Goal: Task Accomplishment & Management: Check status

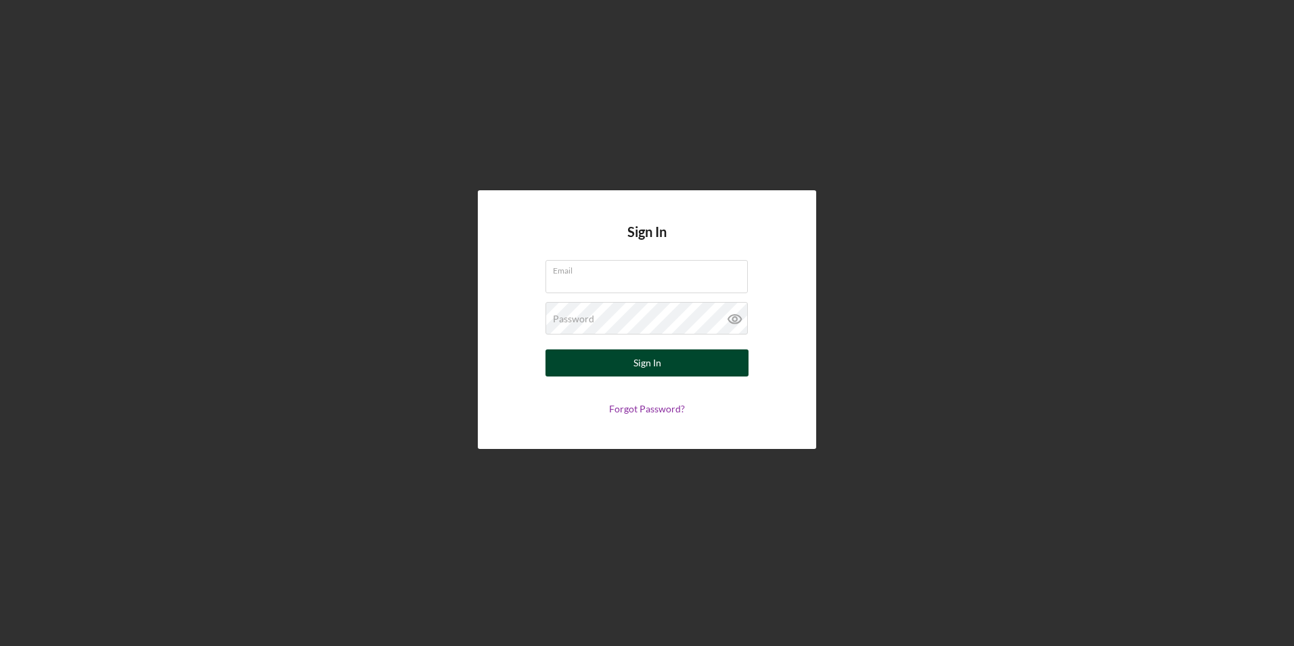
type input "[EMAIL_ADDRESS][DOMAIN_NAME]"
click at [686, 362] on button "Sign In" at bounding box center [647, 362] width 203 height 27
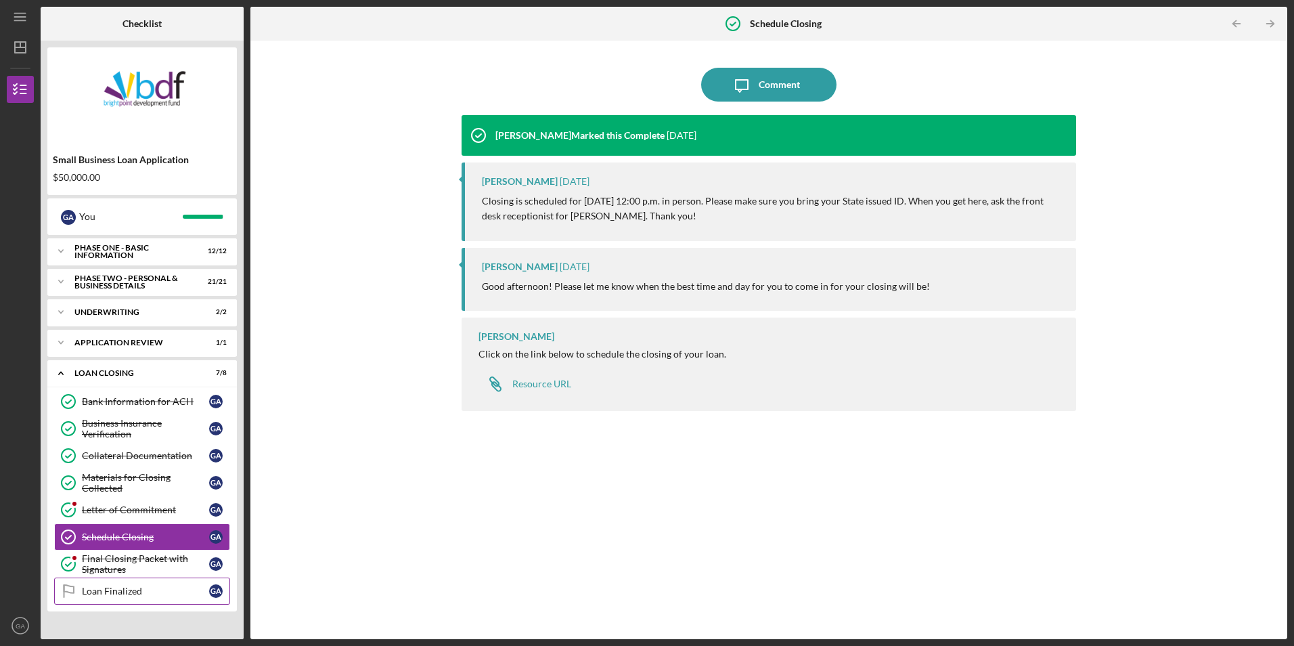
click at [120, 598] on link "Loan Finalized Loan Finalized G A" at bounding box center [142, 590] width 176 height 27
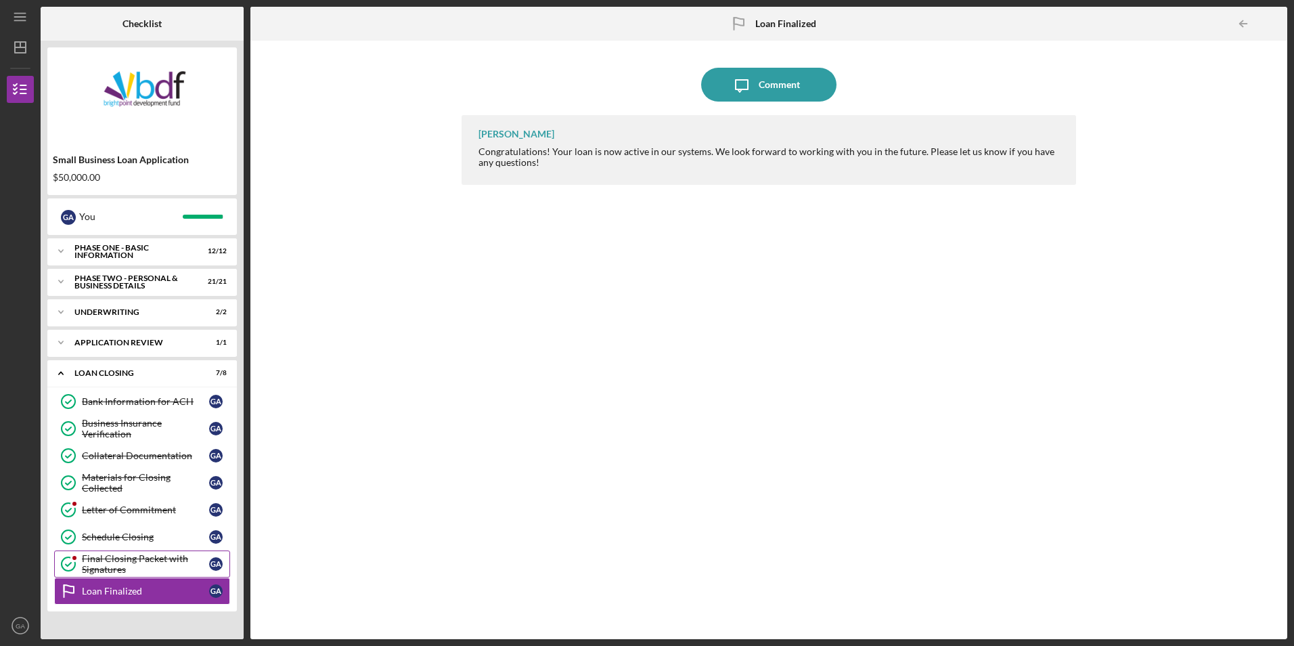
click at [118, 568] on div "Final Closing Packet with Signatures" at bounding box center [145, 564] width 127 height 22
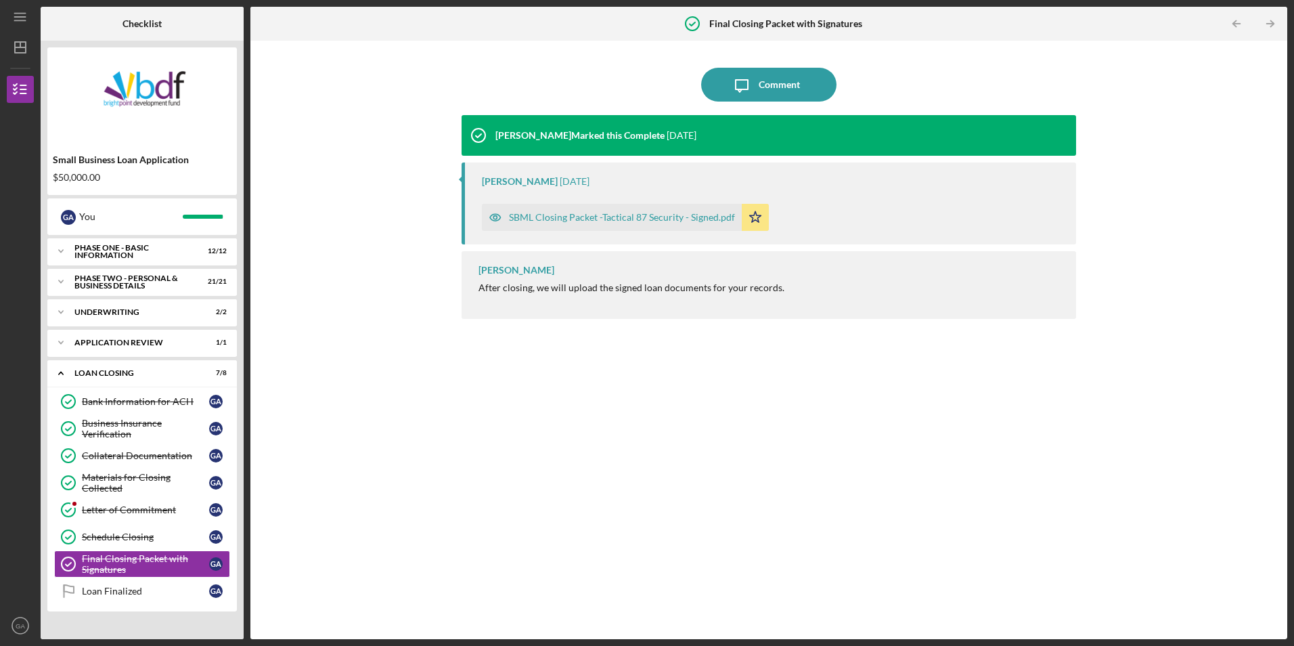
click at [630, 216] on div "SBML Closing Packet -Tactical 87 Security - Signed.pdf" at bounding box center [622, 217] width 226 height 11
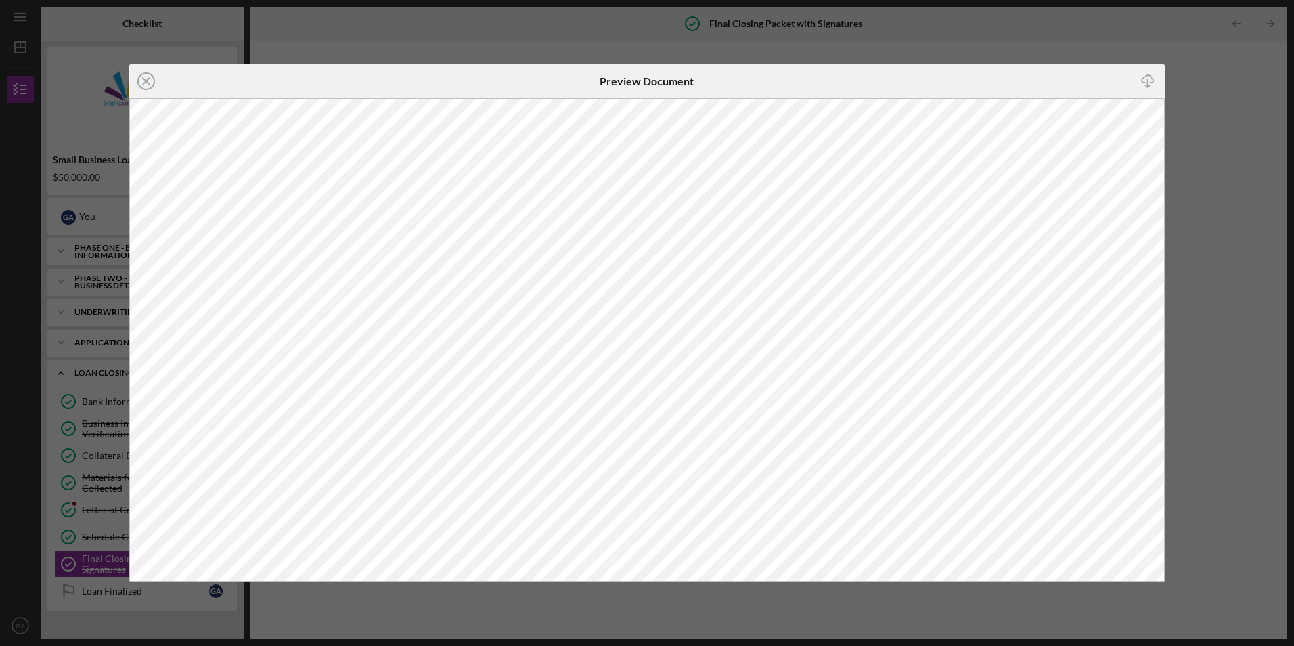
click at [1207, 125] on div "Icon/Close Preview Document Icon/Download" at bounding box center [647, 323] width 1294 height 646
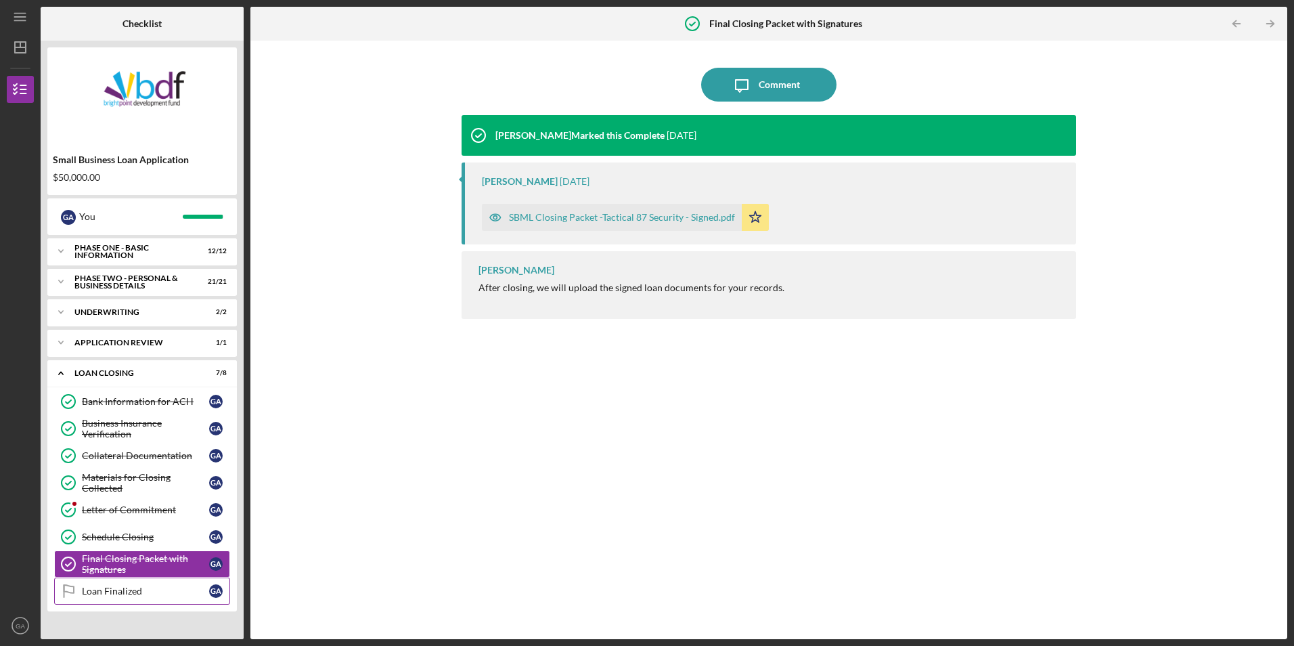
click at [142, 588] on div "Loan Finalized" at bounding box center [145, 591] width 127 height 11
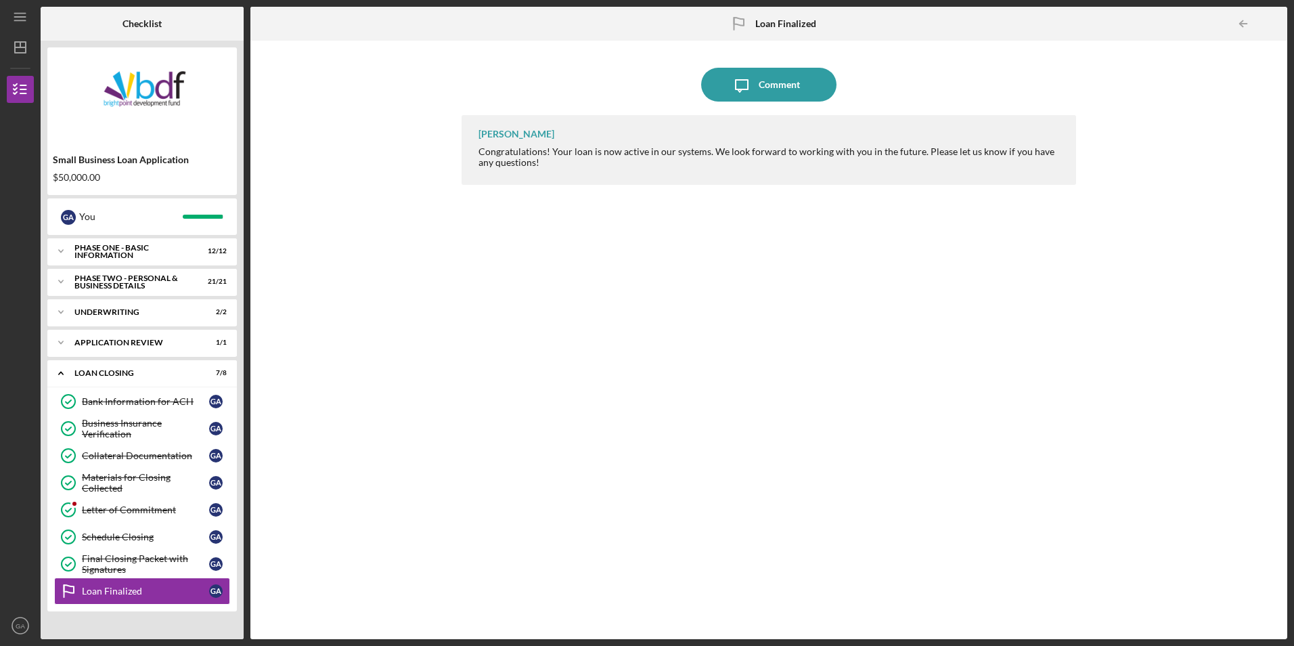
click at [422, 456] on div "Icon/Message Comment [PERSON_NAME] Congratulations! Your loan is now active in …" at bounding box center [769, 339] width 1024 height 585
